Goal: Complete application form

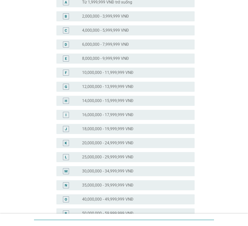
scroll to position [101, 0]
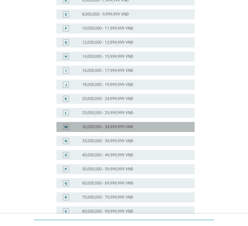
click at [117, 128] on label "30,000,000 - 34,999,999 VNĐ" at bounding box center [107, 127] width 51 height 5
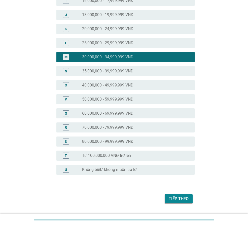
scroll to position [184, 0]
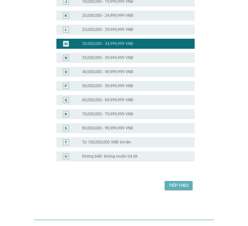
click at [174, 187] on div "Tiếp theo" at bounding box center [179, 186] width 20 height 6
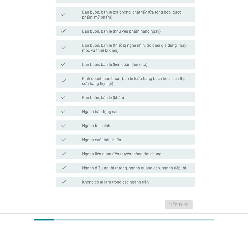
scroll to position [210, 0]
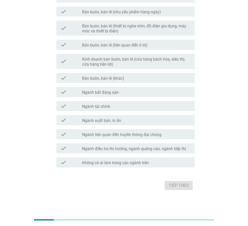
click at [106, 167] on div "check check_box_outline_blank Không có ai làm trong các ngành trên" at bounding box center [125, 163] width 138 height 10
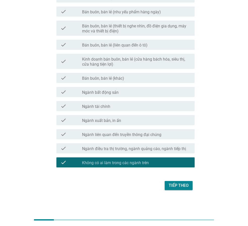
click at [177, 186] on div "Tiếp theo" at bounding box center [179, 186] width 20 height 6
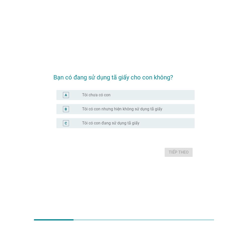
click at [124, 111] on label "Tôi có con nhưng hiện không sử dụng tã giấy" at bounding box center [122, 109] width 80 height 5
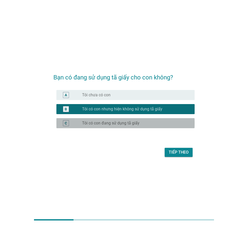
click at [126, 124] on label "Tôi có con đang sử dụng tã giấy" at bounding box center [110, 123] width 57 height 5
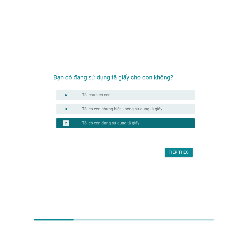
click at [184, 156] on button "Tiếp theo" at bounding box center [179, 152] width 28 height 9
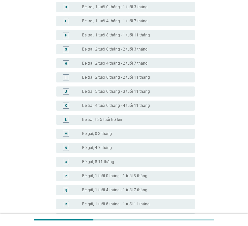
scroll to position [126, 0]
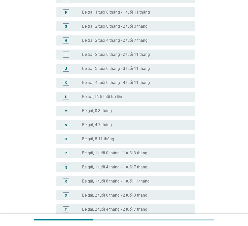
click at [147, 170] on div "radio_button_unchecked Bé gái, 1 tuổi 4 tháng - 1 tuổi 7 tháng" at bounding box center [136, 167] width 108 height 6
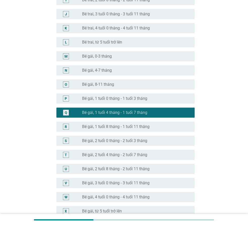
scroll to position [235, 0]
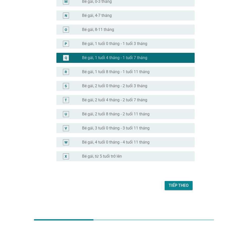
click at [183, 187] on div "Tiếp theo" at bounding box center [179, 186] width 20 height 6
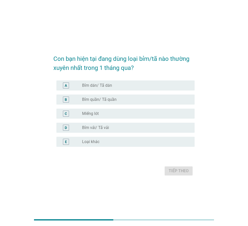
click at [113, 98] on label "Bỉm quần/ Tã quần" at bounding box center [99, 99] width 34 height 5
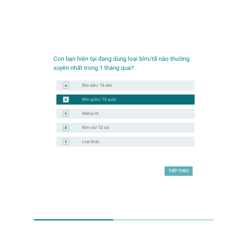
click at [177, 170] on div "Tiếp theo" at bounding box center [179, 171] width 20 height 6
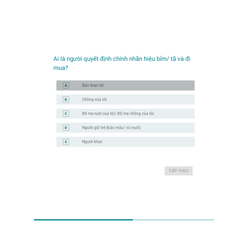
click at [134, 85] on div "radio_button_unchecked Bản thân tôi" at bounding box center [134, 85] width 104 height 5
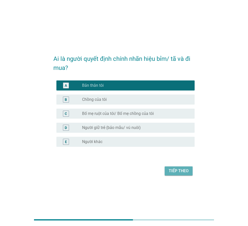
click at [190, 174] on button "Tiếp theo" at bounding box center [179, 171] width 28 height 9
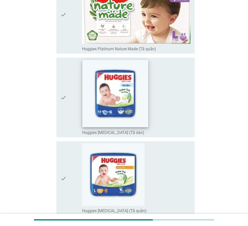
scroll to position [1283, 0]
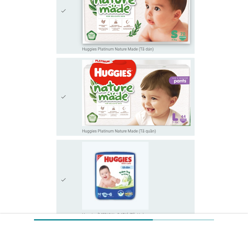
click at [141, 29] on img at bounding box center [136, 6] width 107 height 73
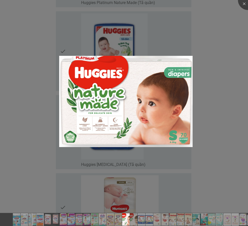
click at [221, 102] on div at bounding box center [124, 113] width 248 height 226
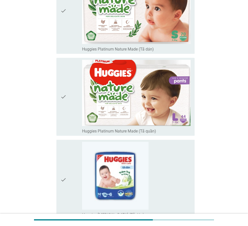
click at [185, 49] on div "check_box_outline_blank Huggies Platinum Nature Made (Tã dán)" at bounding box center [136, 49] width 108 height 6
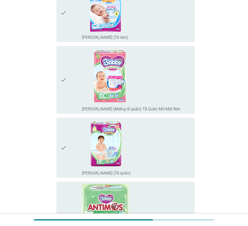
scroll to position [703, 0]
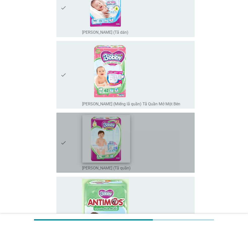
click at [127, 146] on img at bounding box center [106, 139] width 48 height 48
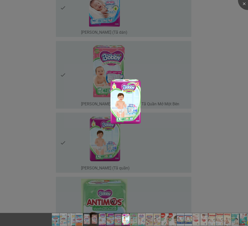
click at [223, 160] on div at bounding box center [124, 113] width 248 height 226
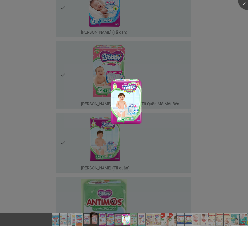
click at [235, 123] on div at bounding box center [124, 113] width 248 height 226
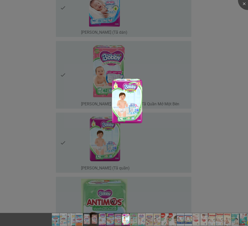
click at [226, 55] on div at bounding box center [124, 113] width 248 height 226
click at [244, 6] on div at bounding box center [248, 0] width 20 height 20
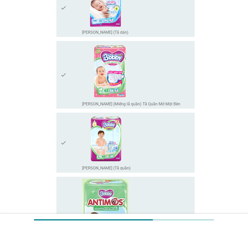
click at [167, 156] on div "check_box_outline_blank [PERSON_NAME] (Tã quần)" at bounding box center [136, 143] width 108 height 56
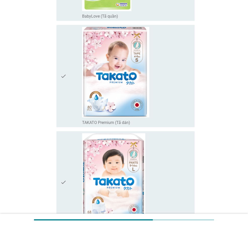
scroll to position [4205, 0]
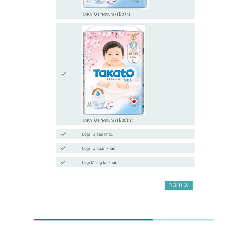
click at [182, 188] on div "Tiếp theo" at bounding box center [179, 185] width 20 height 6
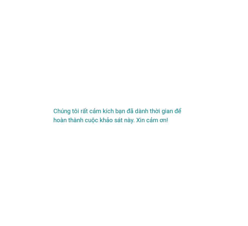
scroll to position [0, 0]
